Goal: Task Accomplishment & Management: Complete application form

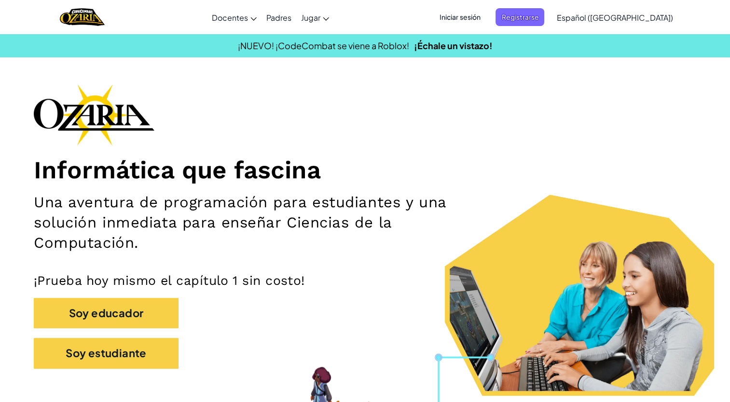
click at [455, 90] on div "Informática que fascina Una aventura de programación para estudiantes y una sol…" at bounding box center [365, 231] width 662 height 295
click at [470, 26] on span "Iniciar sesión" at bounding box center [460, 17] width 52 height 18
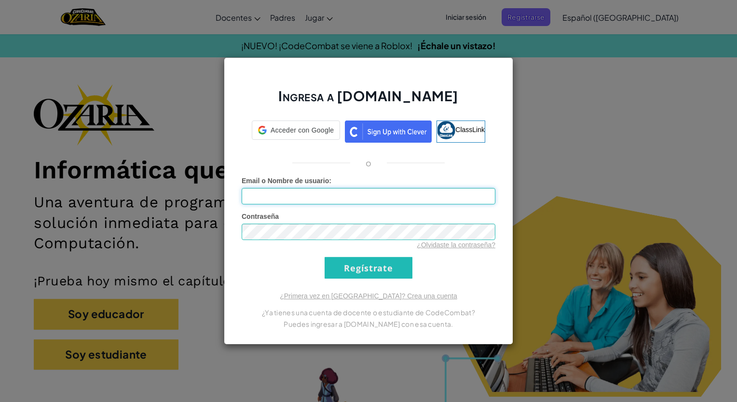
click at [390, 196] on input "Email o Nombre de usuario :" at bounding box center [369, 196] width 254 height 16
click at [336, 202] on input "Email o Nombre de usuario :" at bounding box center [369, 196] width 254 height 16
type input "[EMAIL_ADDRESS][DOMAIN_NAME]"
click at [325, 257] on input "Regístrate" at bounding box center [369, 268] width 88 height 22
